Goal: Book appointment/travel/reservation

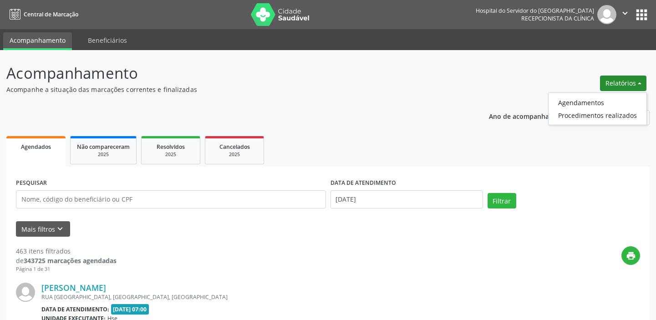
click at [580, 101] on link "Agendamentos" at bounding box center [598, 102] width 98 height 13
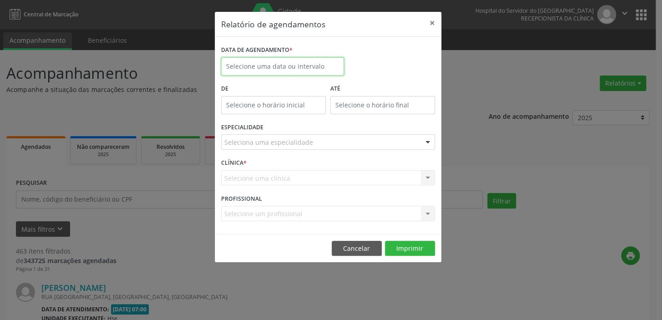
click at [260, 67] on body "Central de Marcação Hospital do Servidor do [GEOGRAPHIC_DATA] Recepcionista da …" at bounding box center [331, 160] width 662 height 320
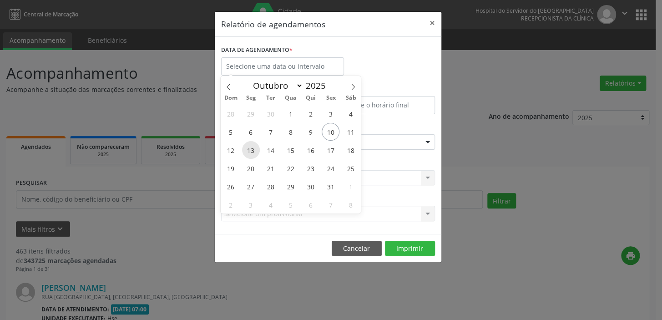
click at [249, 148] on span "13" at bounding box center [251, 150] width 18 height 18
type input "[DATE]"
click at [249, 148] on span "13" at bounding box center [251, 150] width 18 height 18
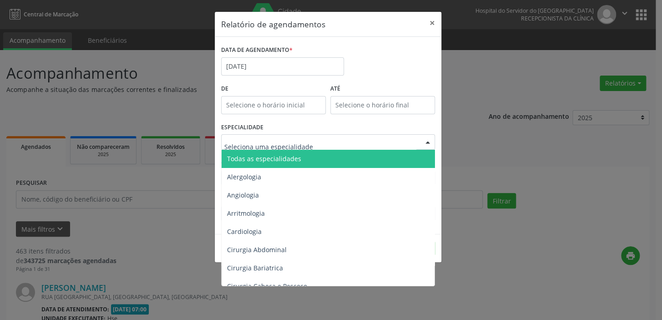
click at [322, 141] on div at bounding box center [328, 141] width 214 height 15
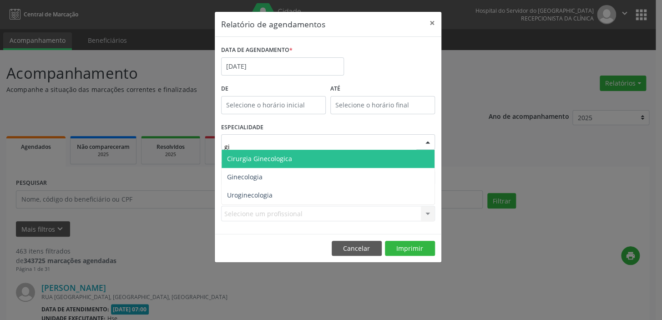
type input "g"
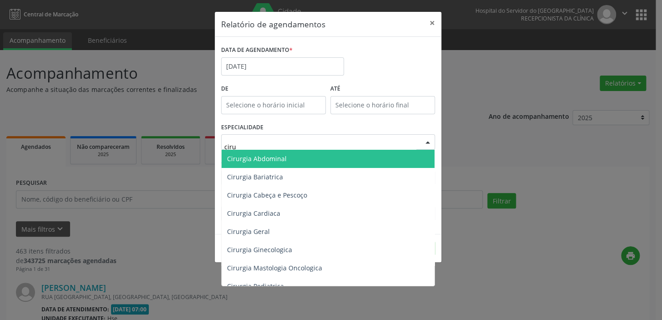
type input "cir"
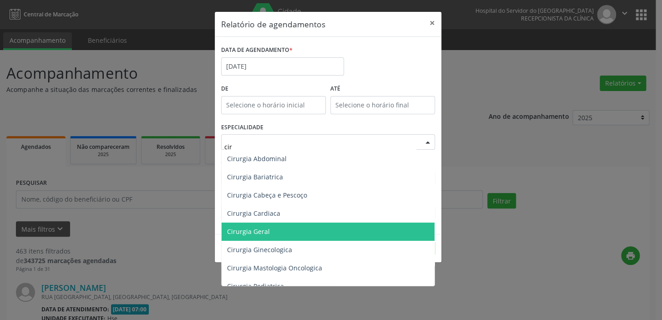
click at [293, 227] on span "Cirurgia Geral" at bounding box center [328, 232] width 213 height 18
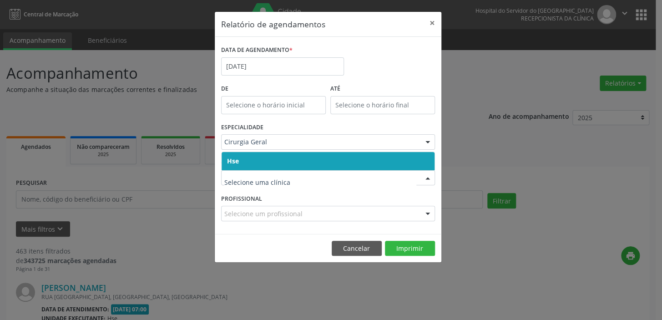
click at [348, 160] on span "Hse" at bounding box center [328, 161] width 213 height 18
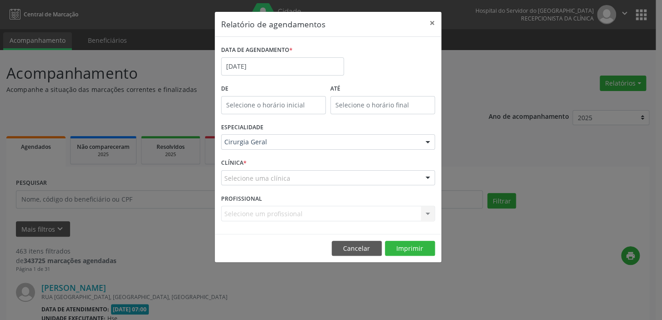
click at [342, 178] on div "Selecione uma clínica" at bounding box center [328, 177] width 214 height 15
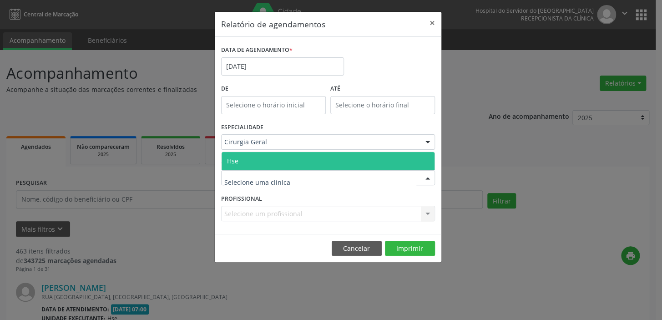
click at [337, 157] on span "Hse" at bounding box center [328, 161] width 213 height 18
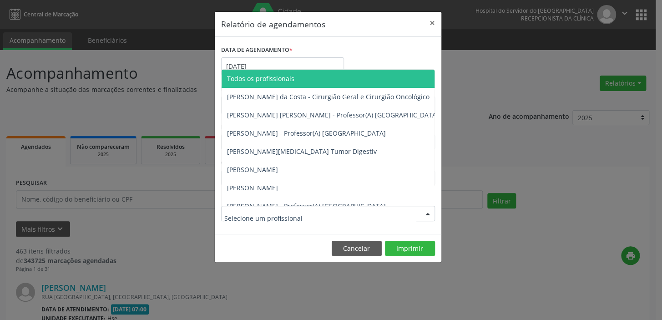
click at [313, 214] on div at bounding box center [328, 213] width 214 height 15
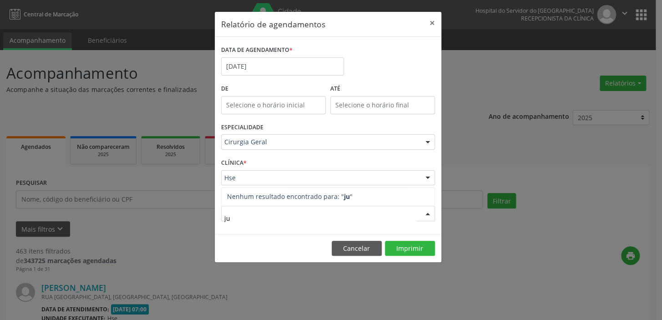
type input "j"
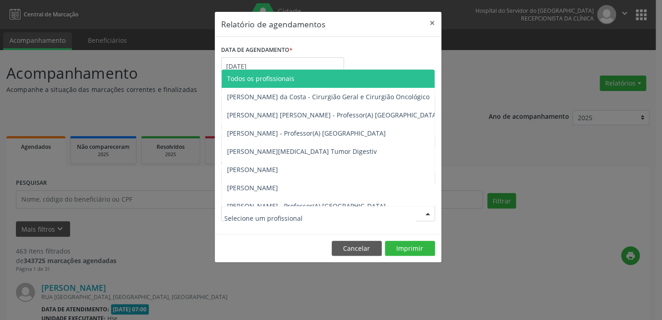
click at [399, 50] on div "DATA DE AGENDAMENTO * [DATE]" at bounding box center [328, 62] width 219 height 39
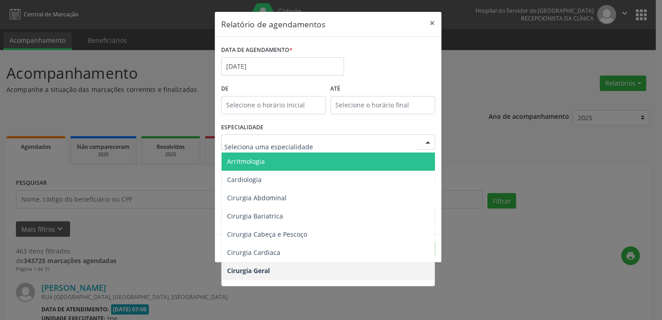
scroll to position [82, 0]
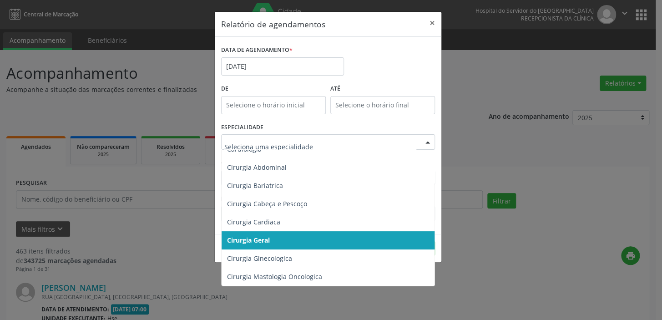
click at [321, 240] on span "Cirurgia Geral" at bounding box center [329, 240] width 214 height 18
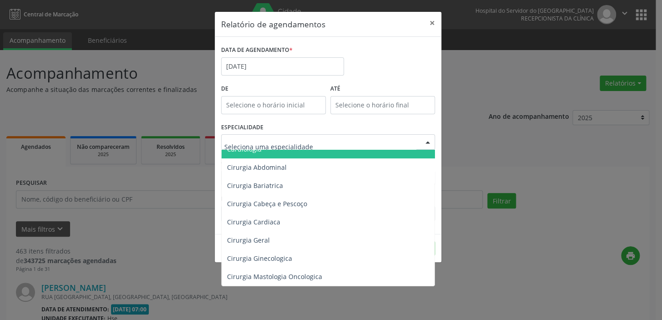
click at [269, 138] on input "text" at bounding box center [320, 146] width 192 height 18
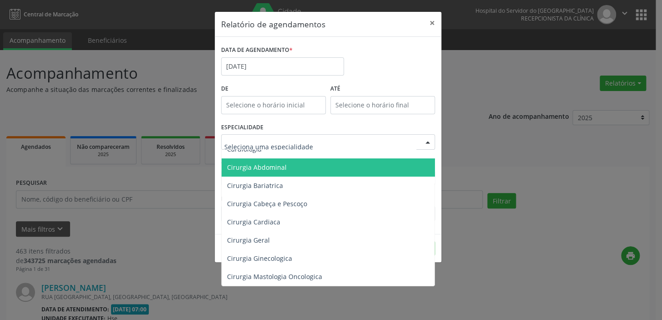
click at [343, 158] on span "Cirurgia Abdominal" at bounding box center [329, 167] width 214 height 18
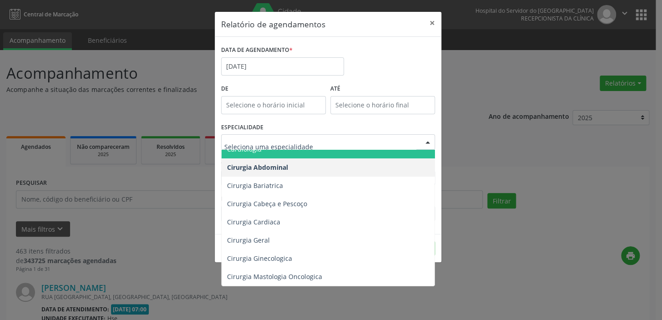
click at [427, 140] on div at bounding box center [428, 142] width 14 height 15
click at [306, 142] on input "text" at bounding box center [320, 146] width 192 height 18
click at [427, 142] on div at bounding box center [428, 142] width 14 height 15
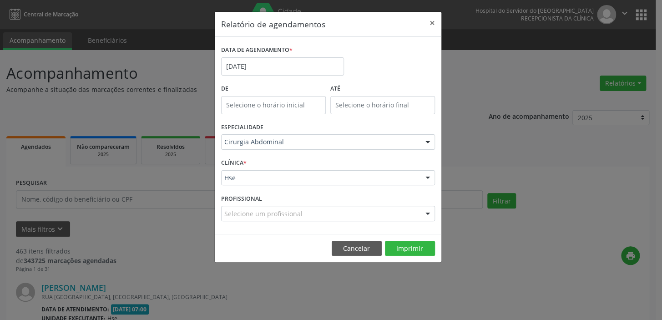
click at [427, 142] on div at bounding box center [428, 142] width 14 height 15
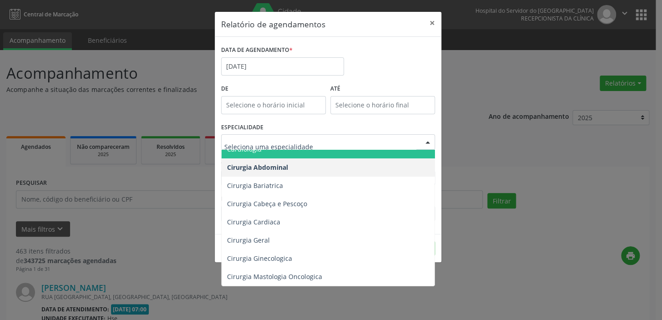
click at [427, 142] on div at bounding box center [428, 142] width 14 height 15
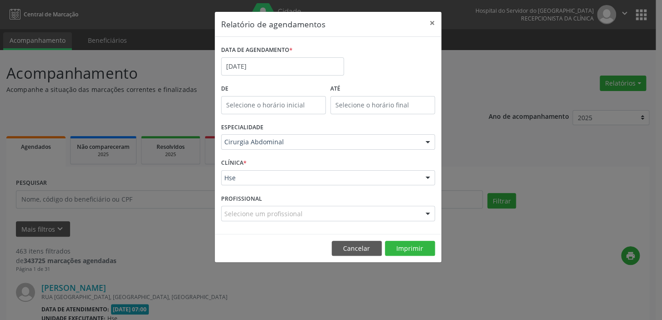
click at [427, 142] on div at bounding box center [428, 142] width 14 height 15
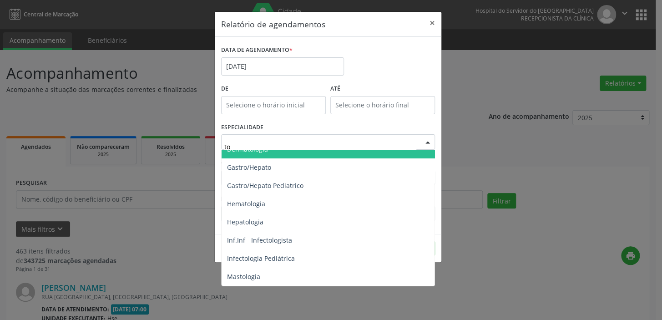
type input "t"
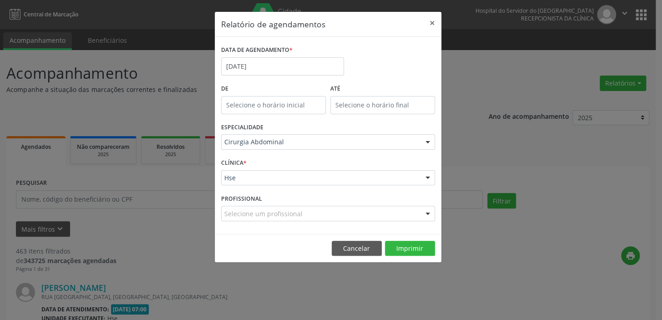
click at [390, 123] on div "ESPECIALIDADE Cirurgia Abdominal Todas as especialidades Alergologia Angiologia…" at bounding box center [328, 139] width 219 height 36
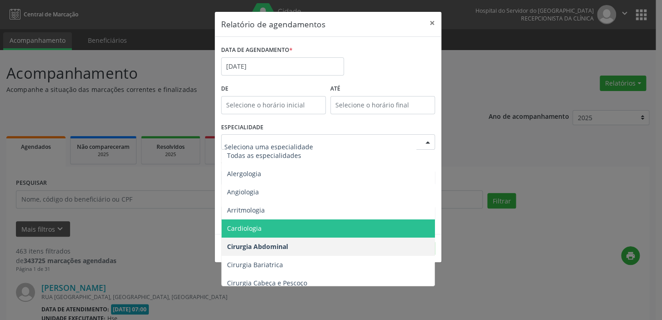
scroll to position [0, 0]
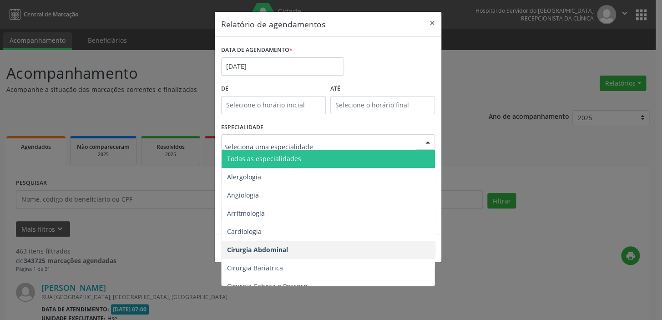
click at [306, 157] on span "Todas as especialidades" at bounding box center [329, 159] width 214 height 18
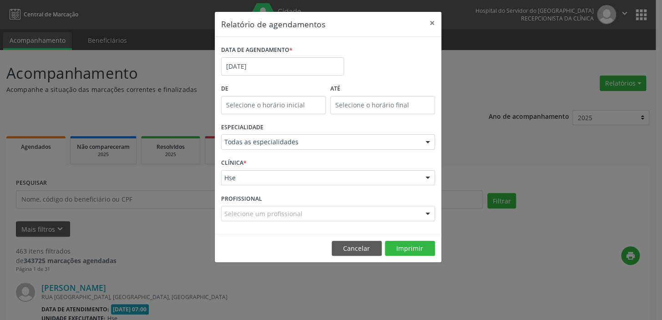
click at [331, 217] on div "Selecione um profissional" at bounding box center [328, 213] width 214 height 15
type input "j"
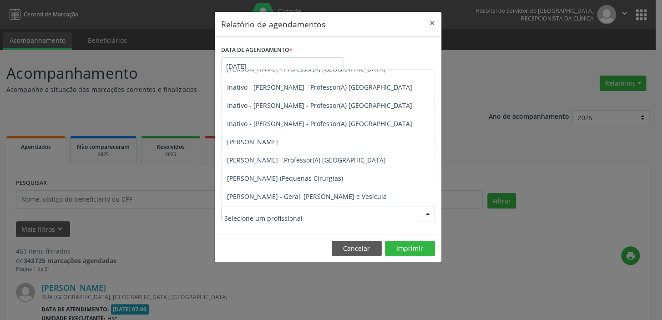
scroll to position [110, 0]
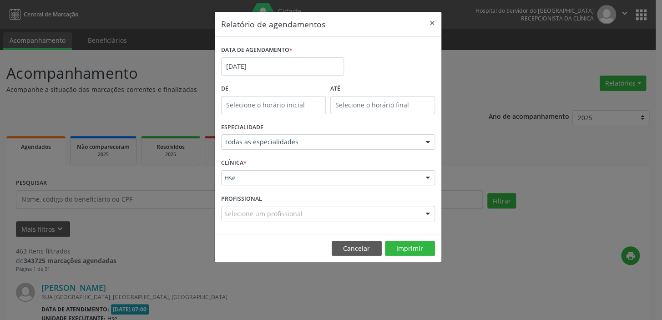
click at [651, 269] on div "Relatório de agendamentos × DATA DE AGENDAMENTO * [DATE] De ATÉ ESPECIALIDADE T…" at bounding box center [331, 160] width 662 height 320
click at [418, 249] on button "Imprimir" at bounding box center [410, 248] width 50 height 15
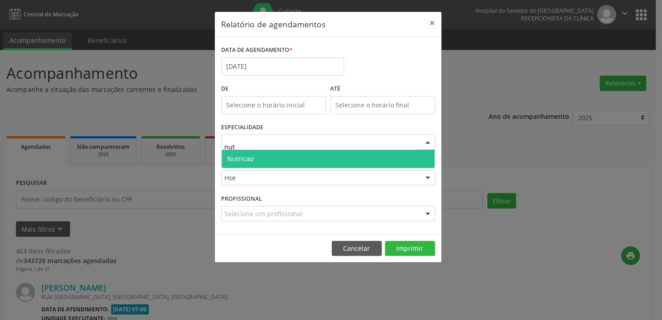
type input "nutr"
click at [319, 155] on span "Nutricao" at bounding box center [328, 159] width 213 height 18
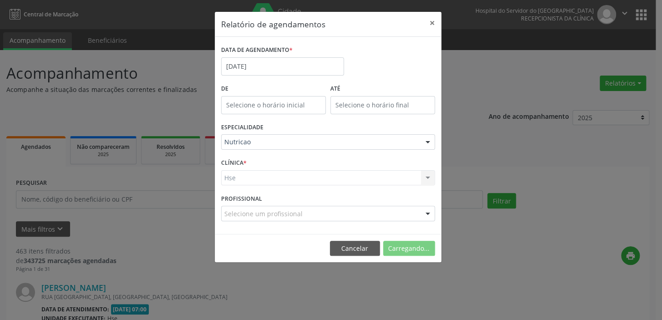
click at [308, 177] on div "Hse Hse Nenhum resultado encontrado para: " " Não há nenhuma opção para ser exi…" at bounding box center [328, 177] width 214 height 15
click at [424, 178] on div at bounding box center [428, 178] width 14 height 15
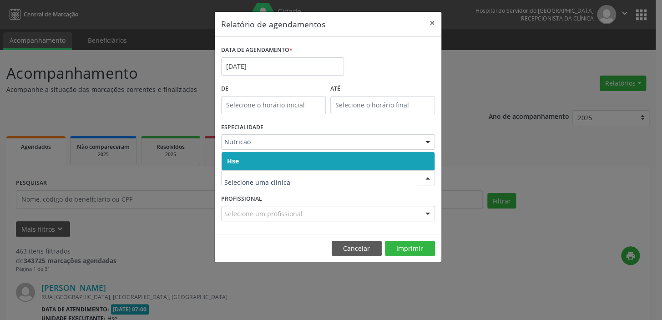
click at [326, 161] on span "Hse" at bounding box center [328, 161] width 213 height 18
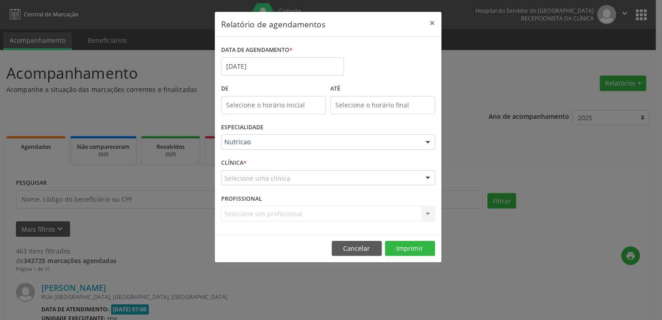
click at [289, 181] on div "Selecione uma clínica" at bounding box center [328, 177] width 214 height 15
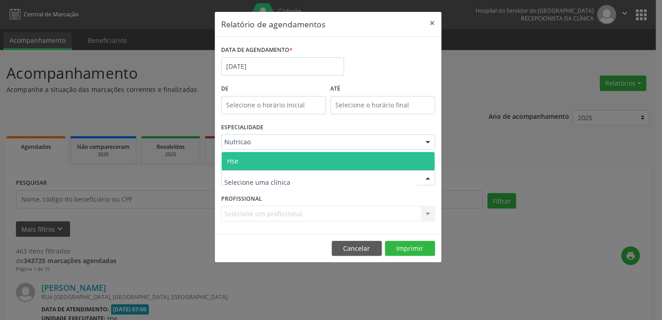
click at [270, 153] on span "Hse" at bounding box center [328, 161] width 213 height 18
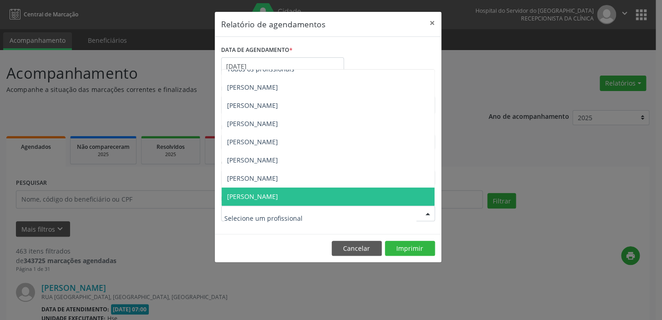
scroll to position [9, 0]
click at [354, 213] on div at bounding box center [328, 213] width 214 height 15
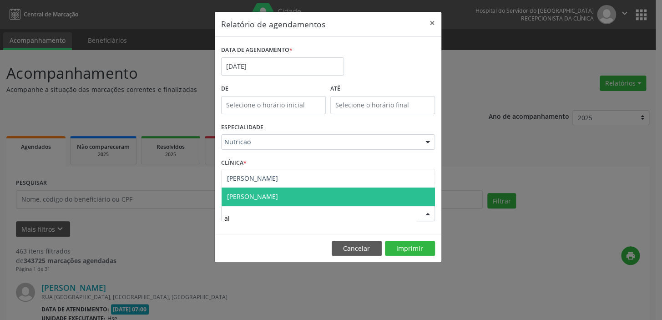
scroll to position [0, 0]
type input "aly"
click at [358, 194] on span "[PERSON_NAME]" at bounding box center [328, 197] width 213 height 18
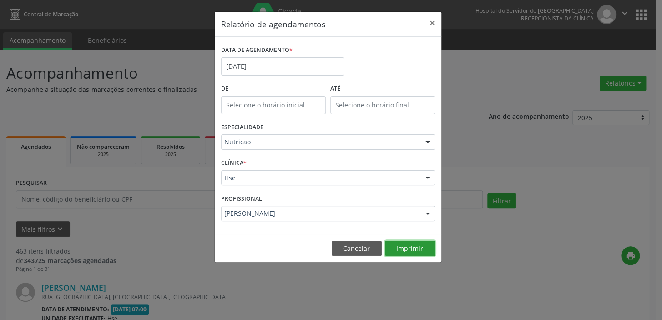
click at [402, 250] on button "Imprimir" at bounding box center [410, 248] width 50 height 15
drag, startPoint x: 283, startPoint y: 63, endPoint x: 264, endPoint y: 151, distance: 89.6
click at [283, 63] on input "[DATE]" at bounding box center [282, 66] width 123 height 18
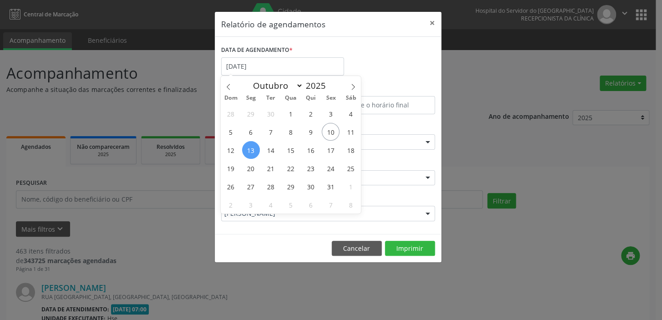
click at [274, 148] on span "14" at bounding box center [271, 150] width 18 height 18
click at [268, 155] on div "ESPECIALIDADE Nutricao Todas as especialidades Alergologia Angiologia Arritmolo…" at bounding box center [328, 139] width 219 height 36
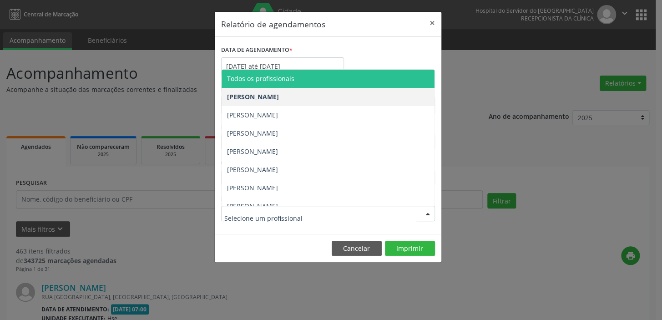
click at [269, 78] on span "Todos os profissionais" at bounding box center [260, 78] width 67 height 9
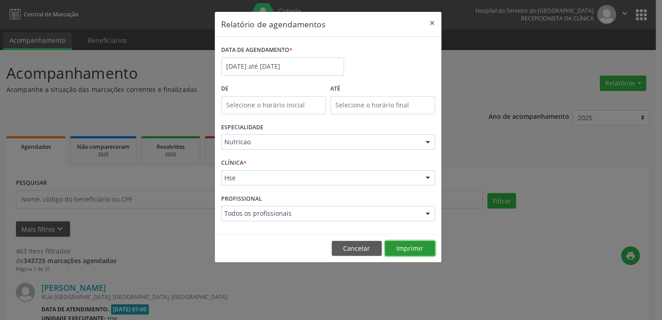
click at [407, 244] on button "Imprimir" at bounding box center [410, 248] width 50 height 15
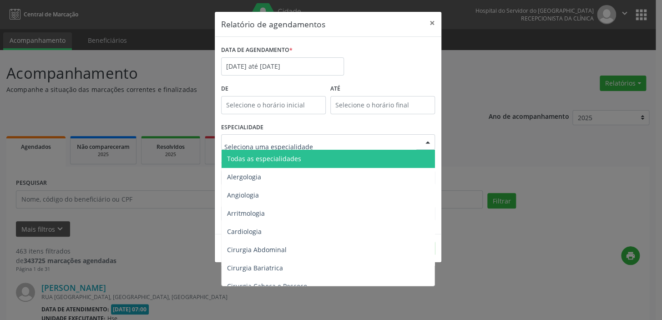
click at [273, 163] on span "Todas as especialidades" at bounding box center [264, 158] width 74 height 9
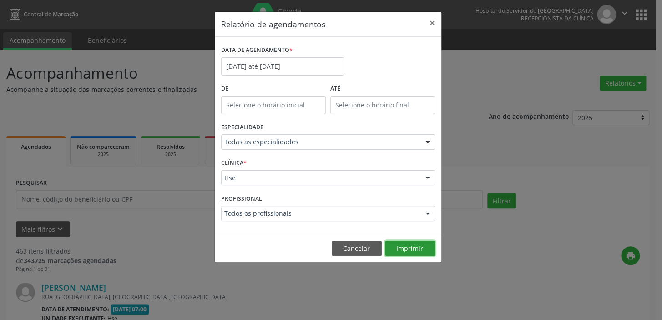
click at [425, 248] on button "Imprimir" at bounding box center [410, 248] width 50 height 15
